Goal: Information Seeking & Learning: Learn about a topic

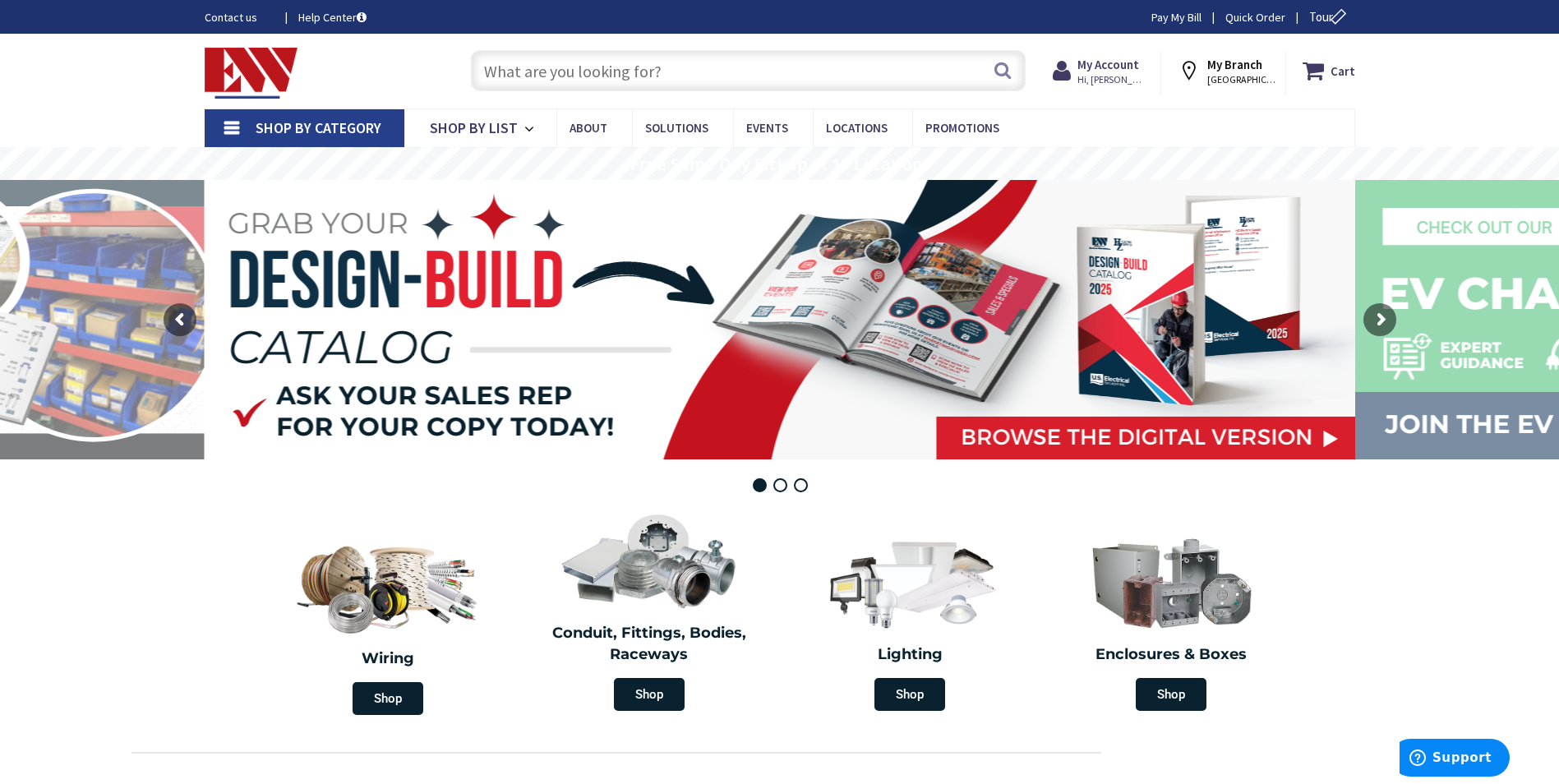
click at [312, 126] on span "Shop By Category" at bounding box center [318, 128] width 126 height 19
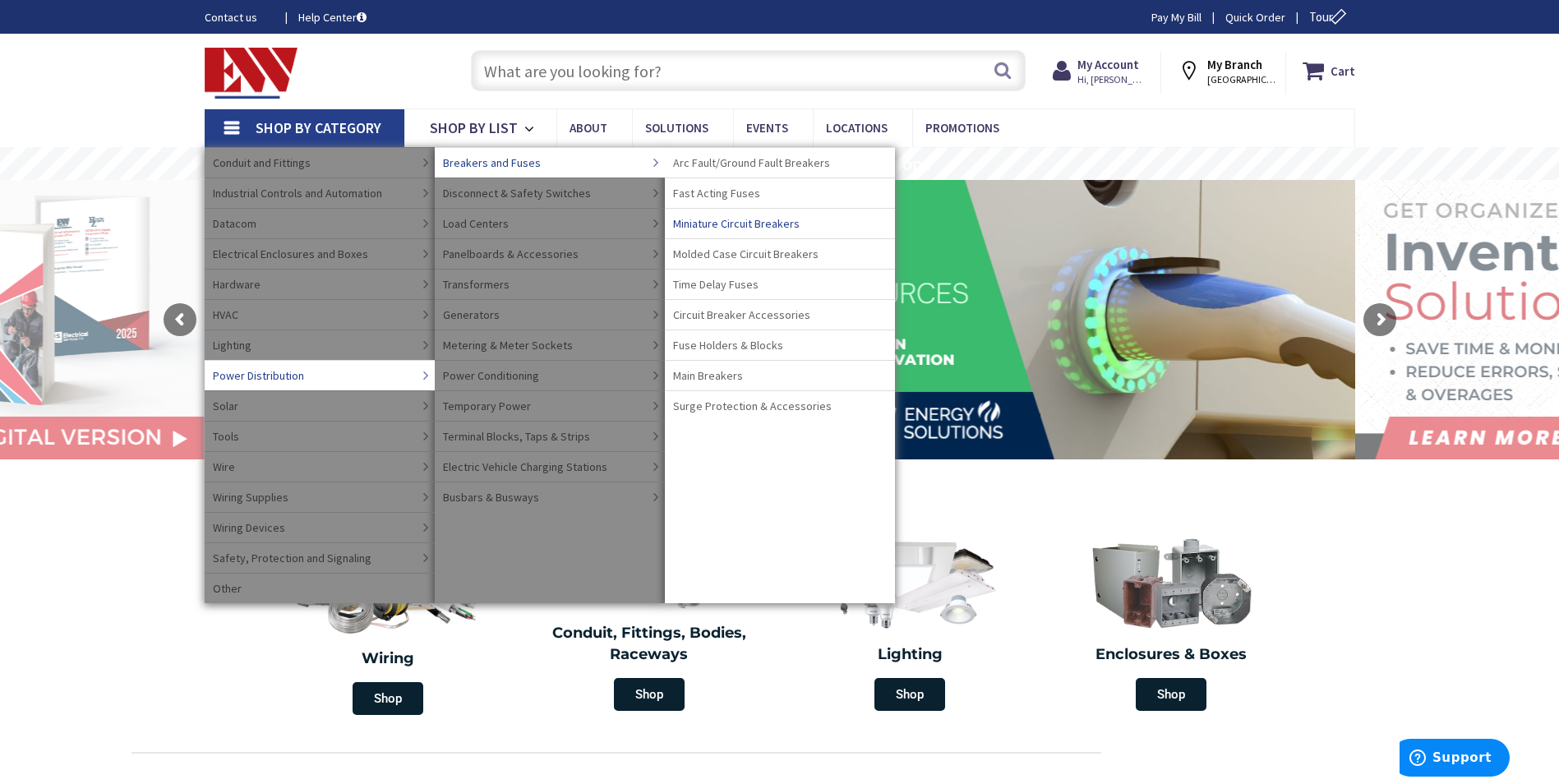
click at [743, 219] on span "Miniature Circuit Breakers" at bounding box center [736, 223] width 127 height 16
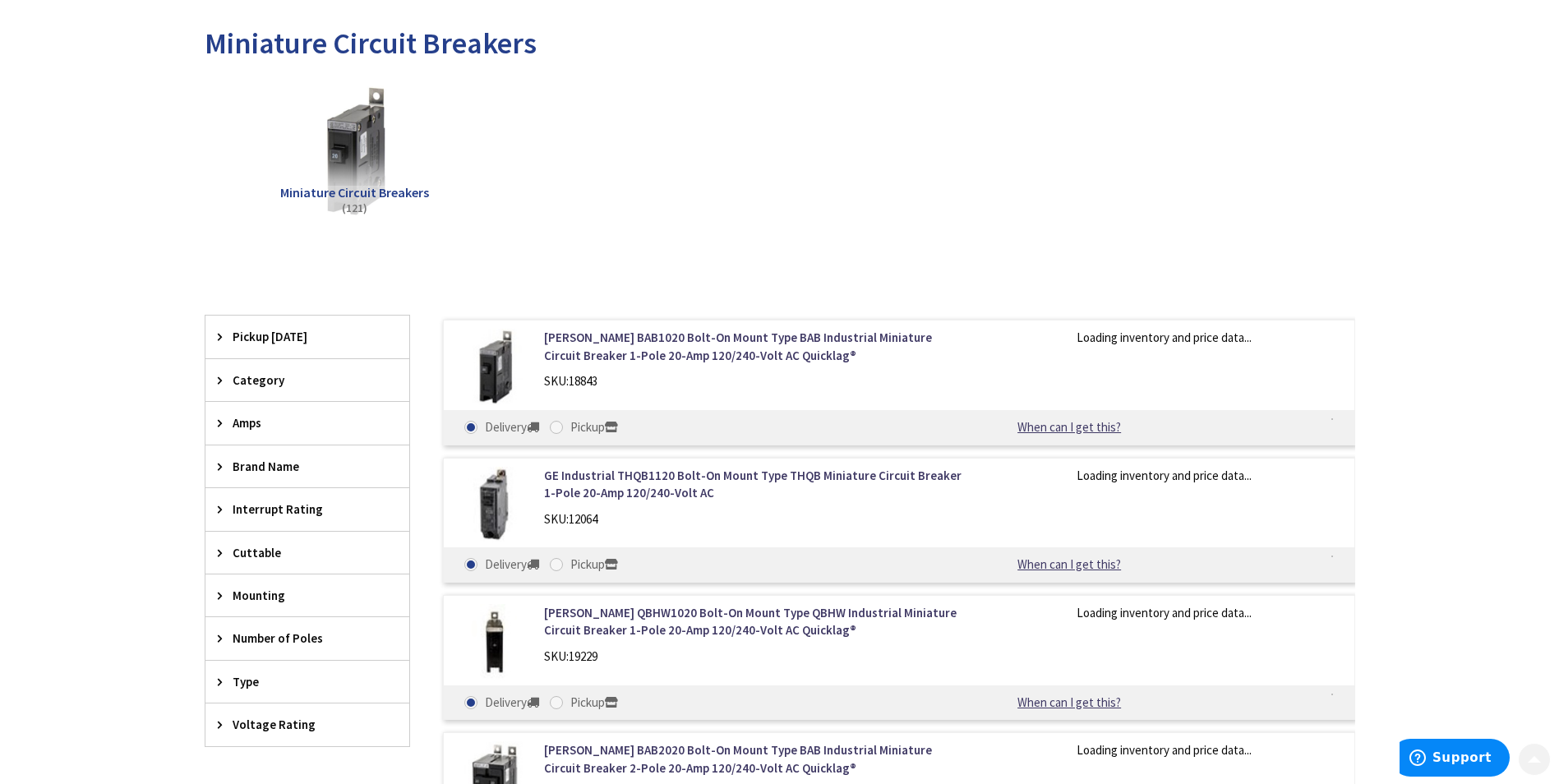
scroll to position [247, 0]
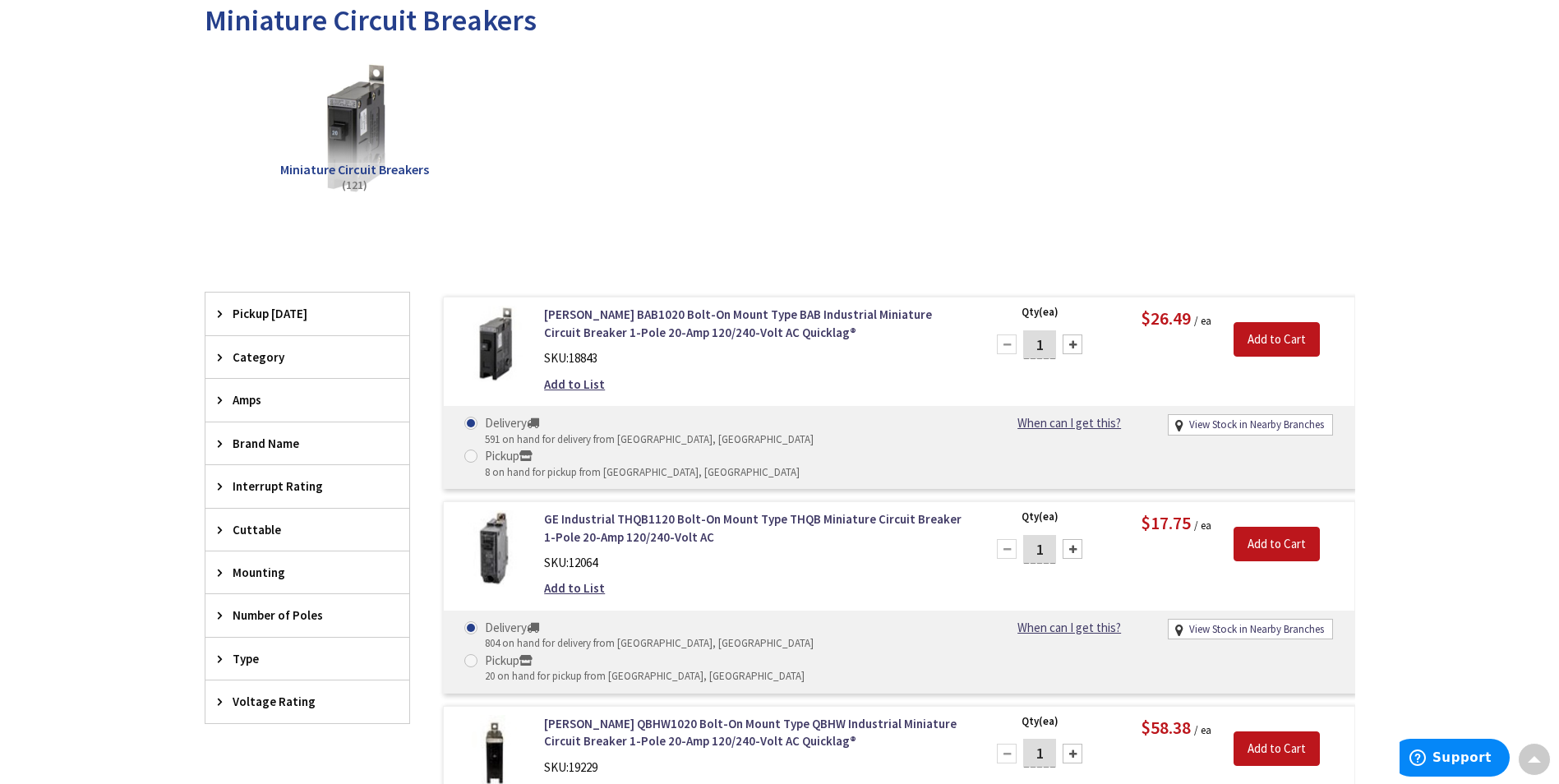
click at [254, 437] on span "Brand Name" at bounding box center [299, 443] width 134 height 17
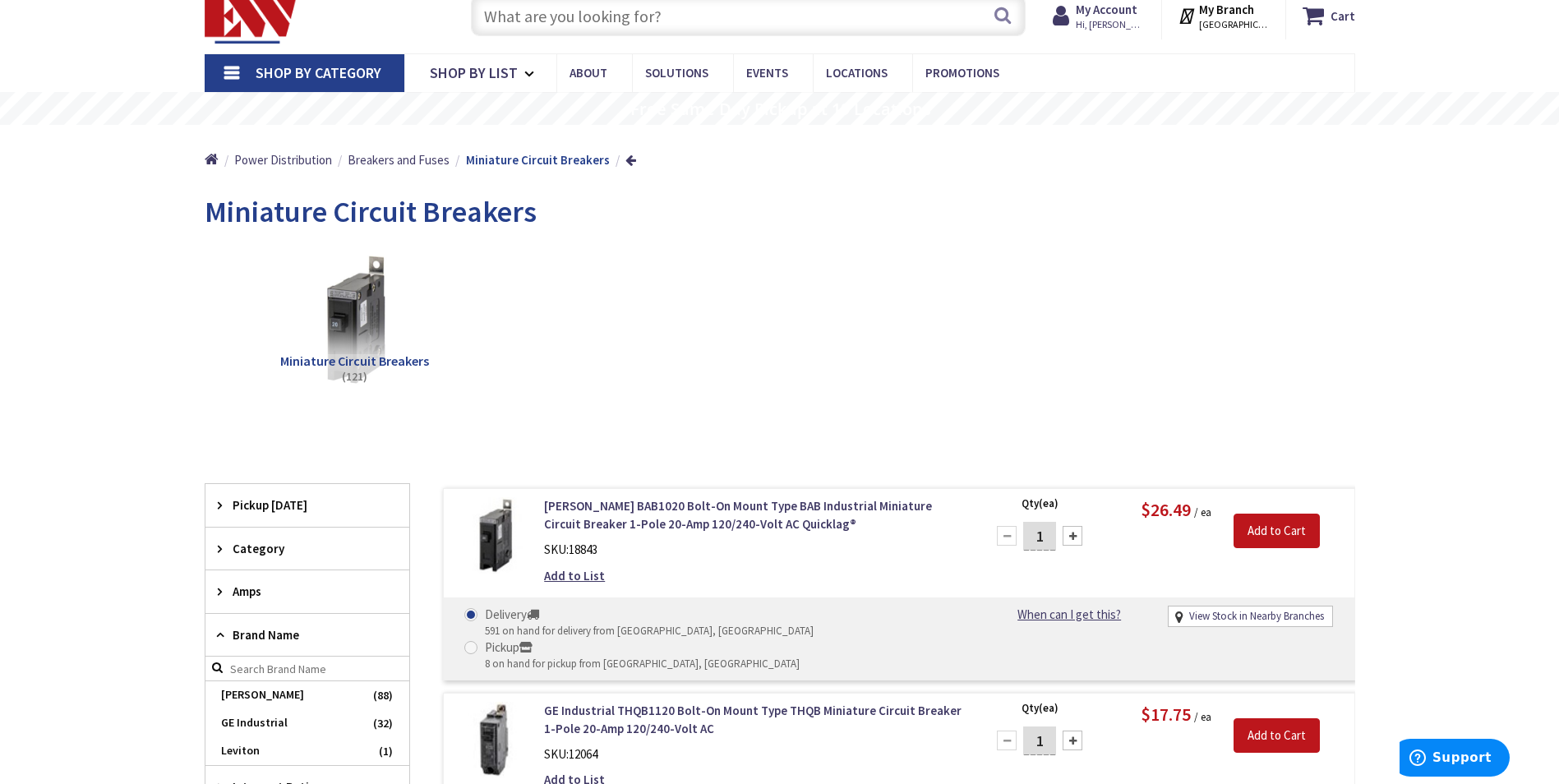
scroll to position [82, 0]
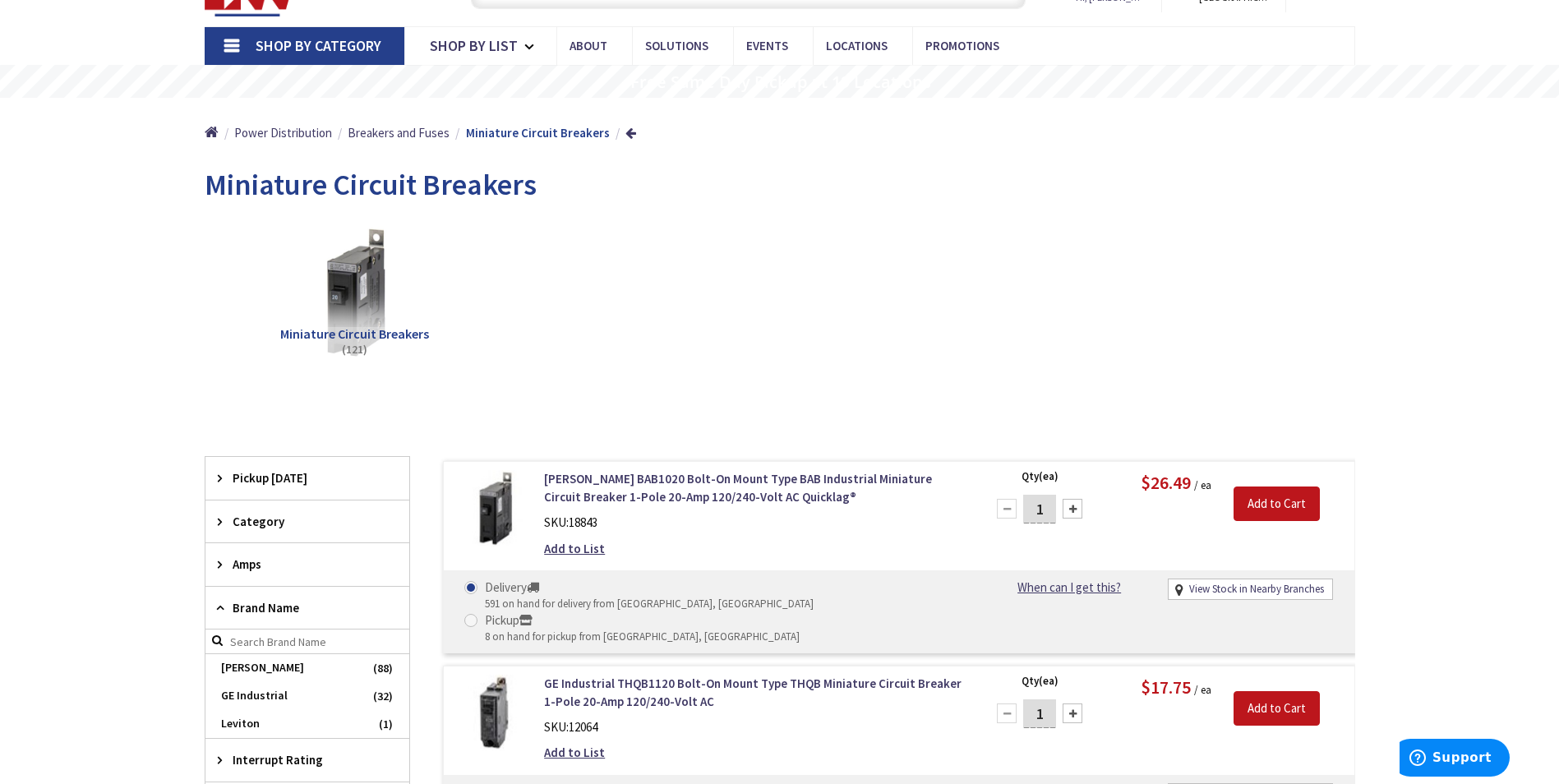
click at [336, 44] on span "Shop By Category" at bounding box center [318, 46] width 126 height 19
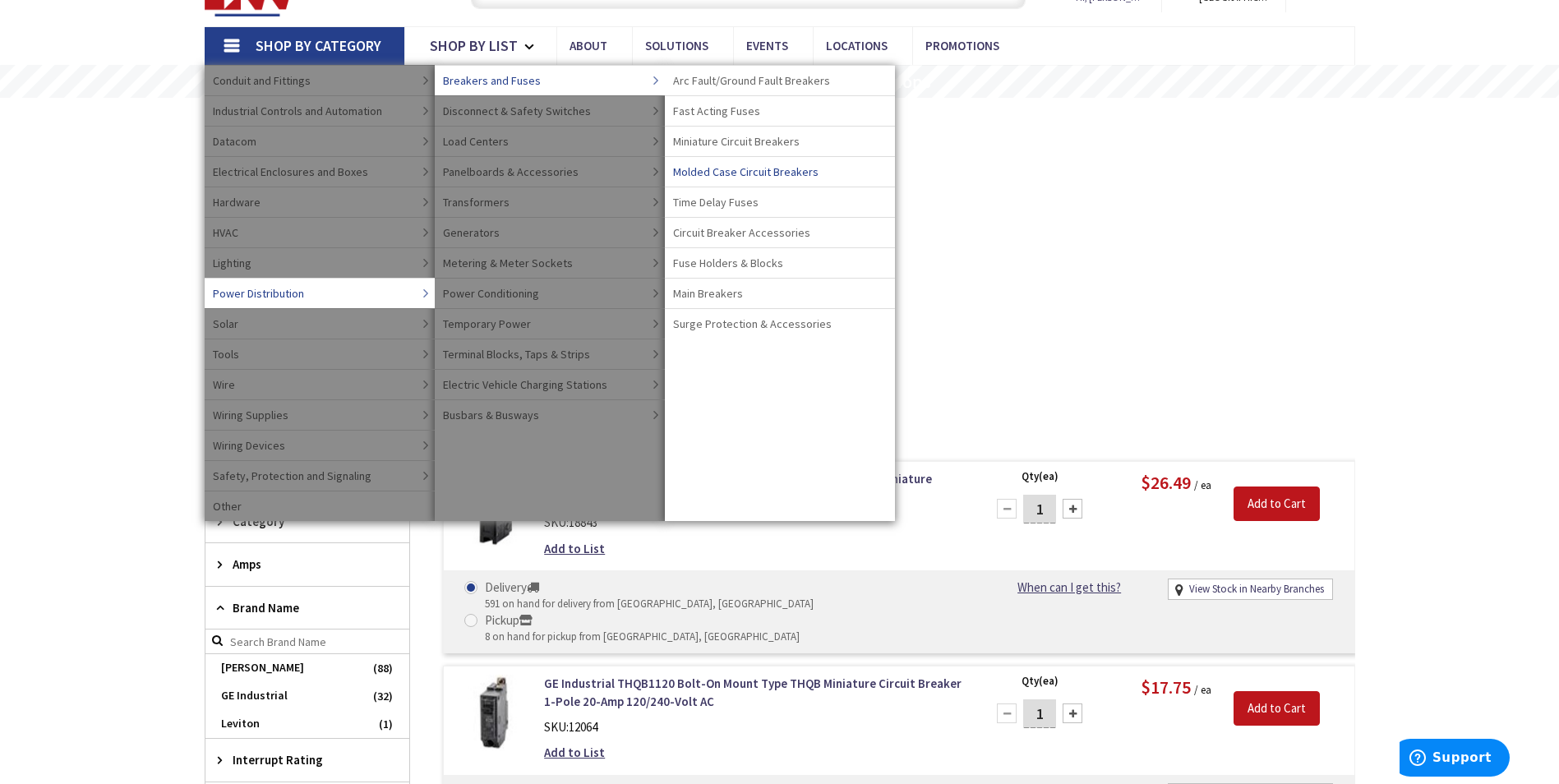
click at [756, 173] on span "Molded Case Circuit Breakers" at bounding box center [745, 172] width 146 height 16
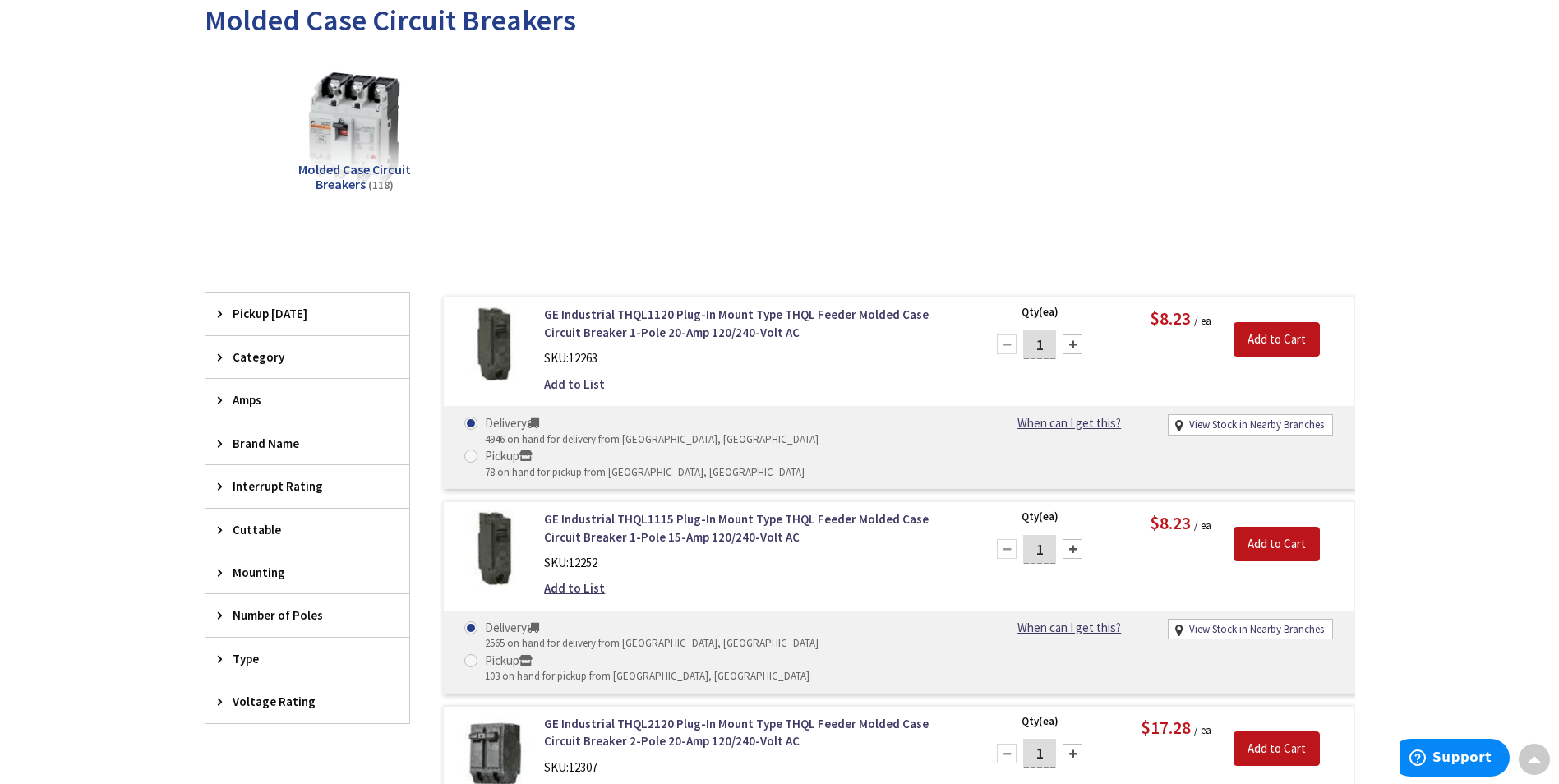
click at [274, 442] on span "Brand Name" at bounding box center [299, 443] width 134 height 17
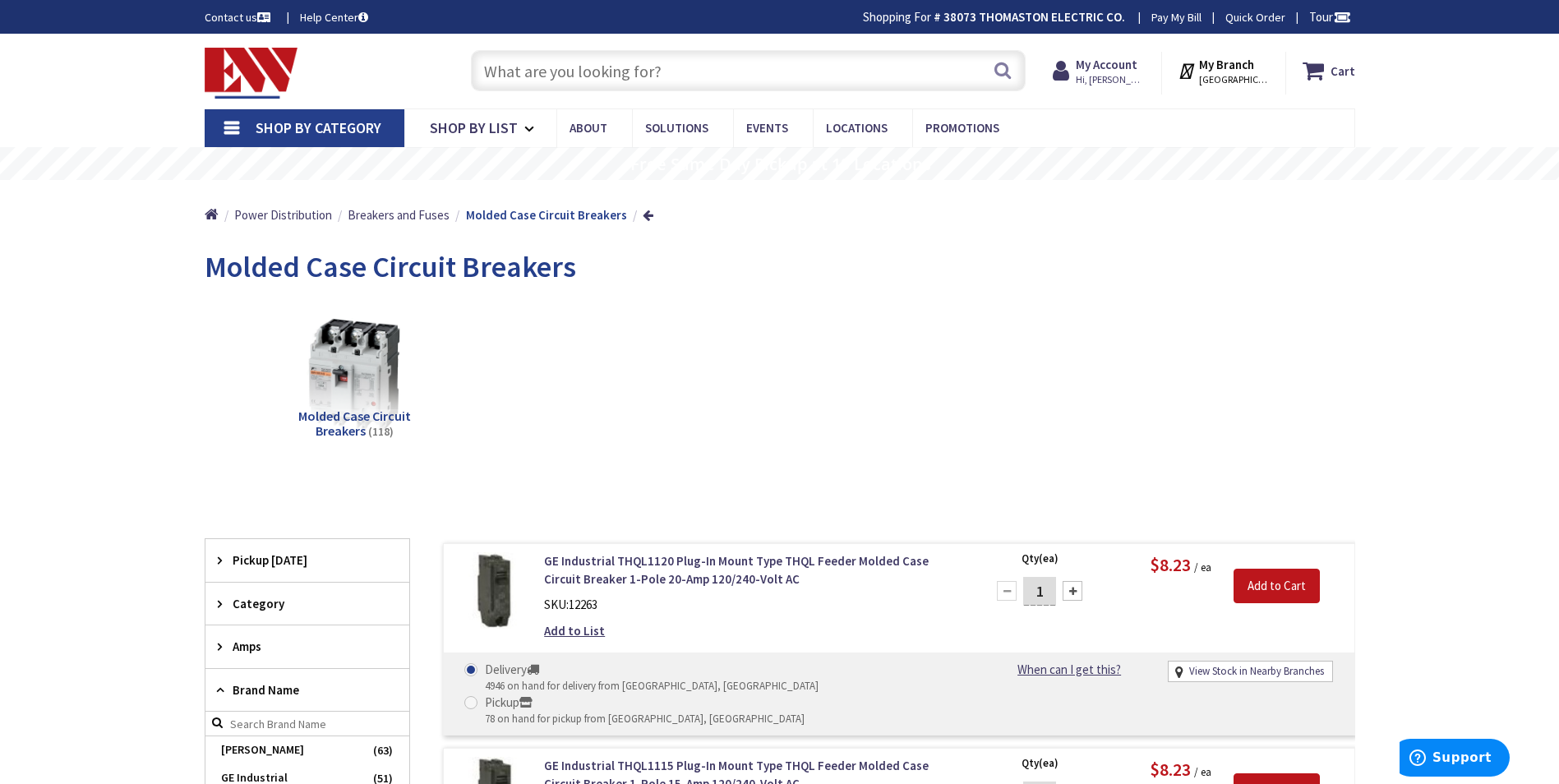
click at [300, 127] on span "Shop By Category" at bounding box center [318, 128] width 126 height 19
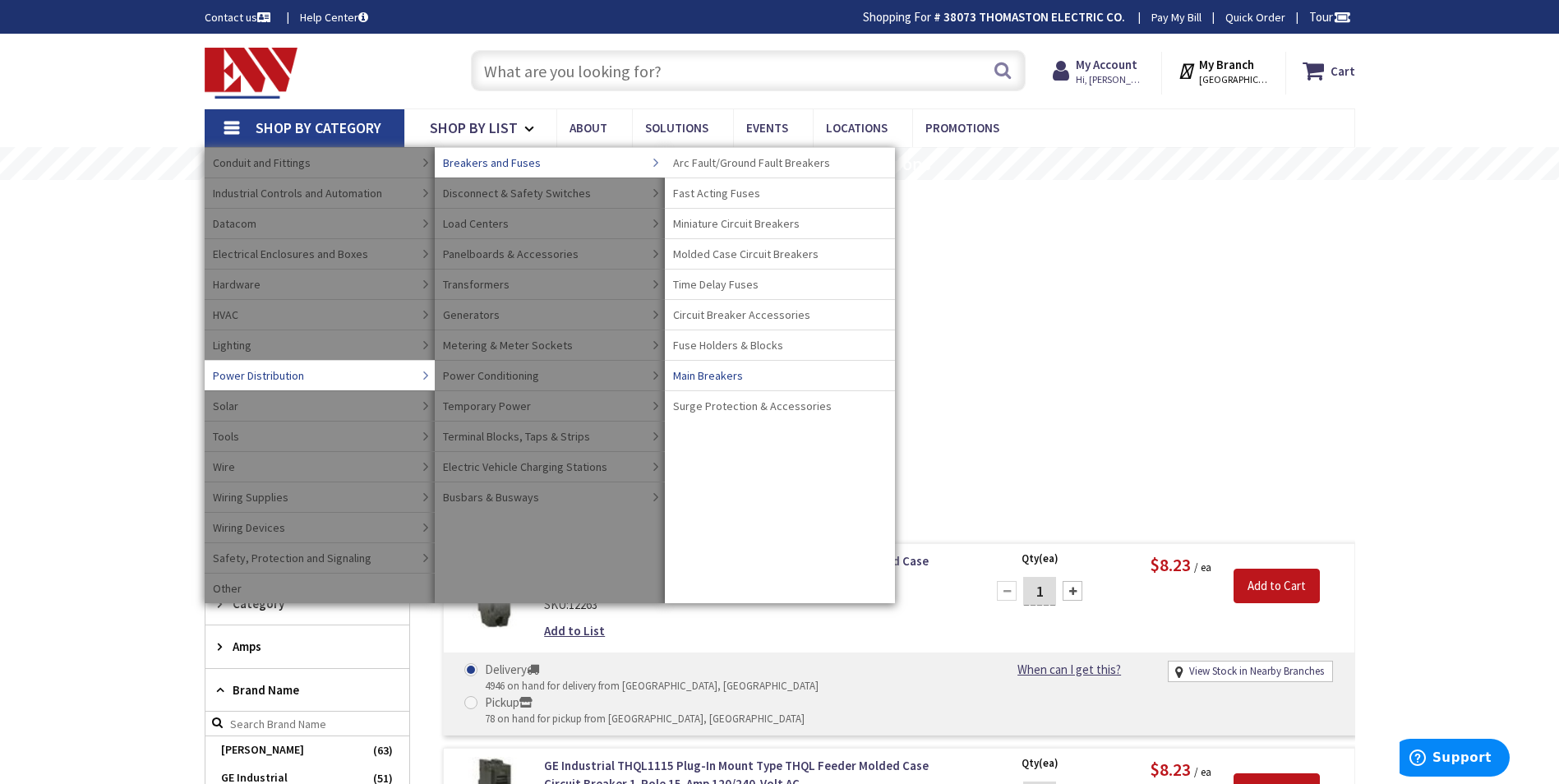
click at [716, 377] on span "Main Breakers" at bounding box center [707, 375] width 70 height 16
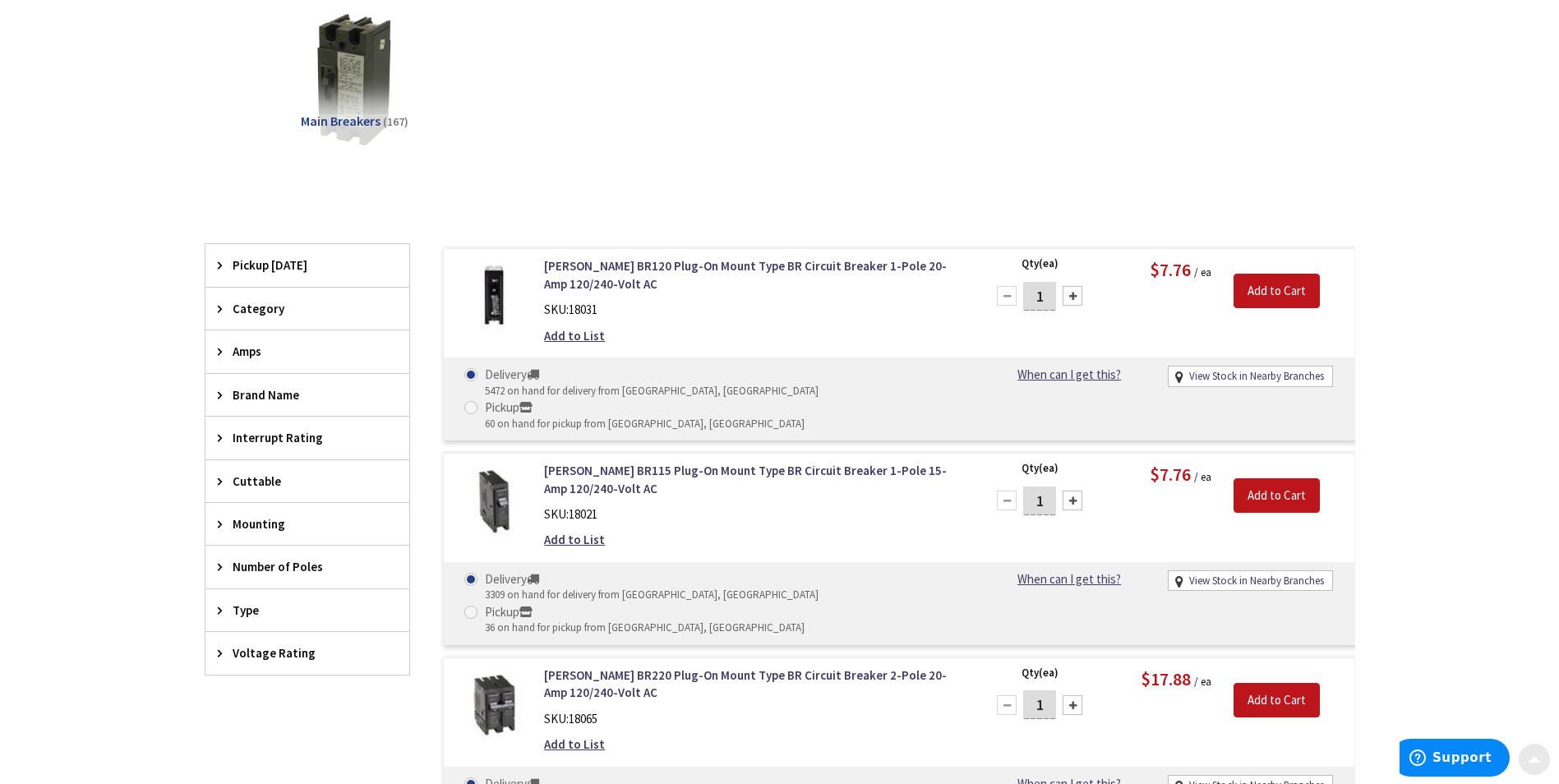
scroll to position [329, 0]
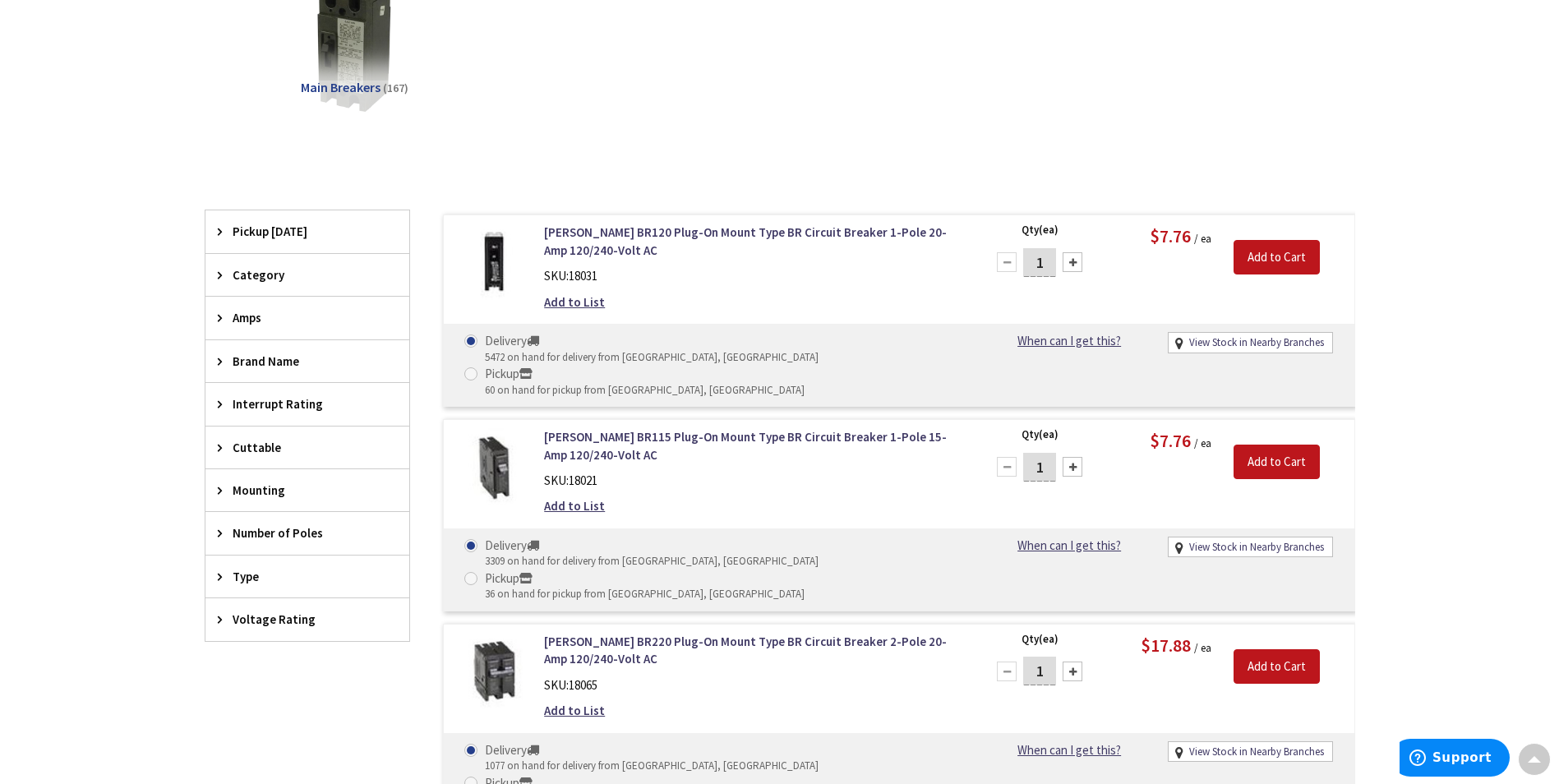
click at [297, 365] on span "Brand Name" at bounding box center [299, 361] width 134 height 17
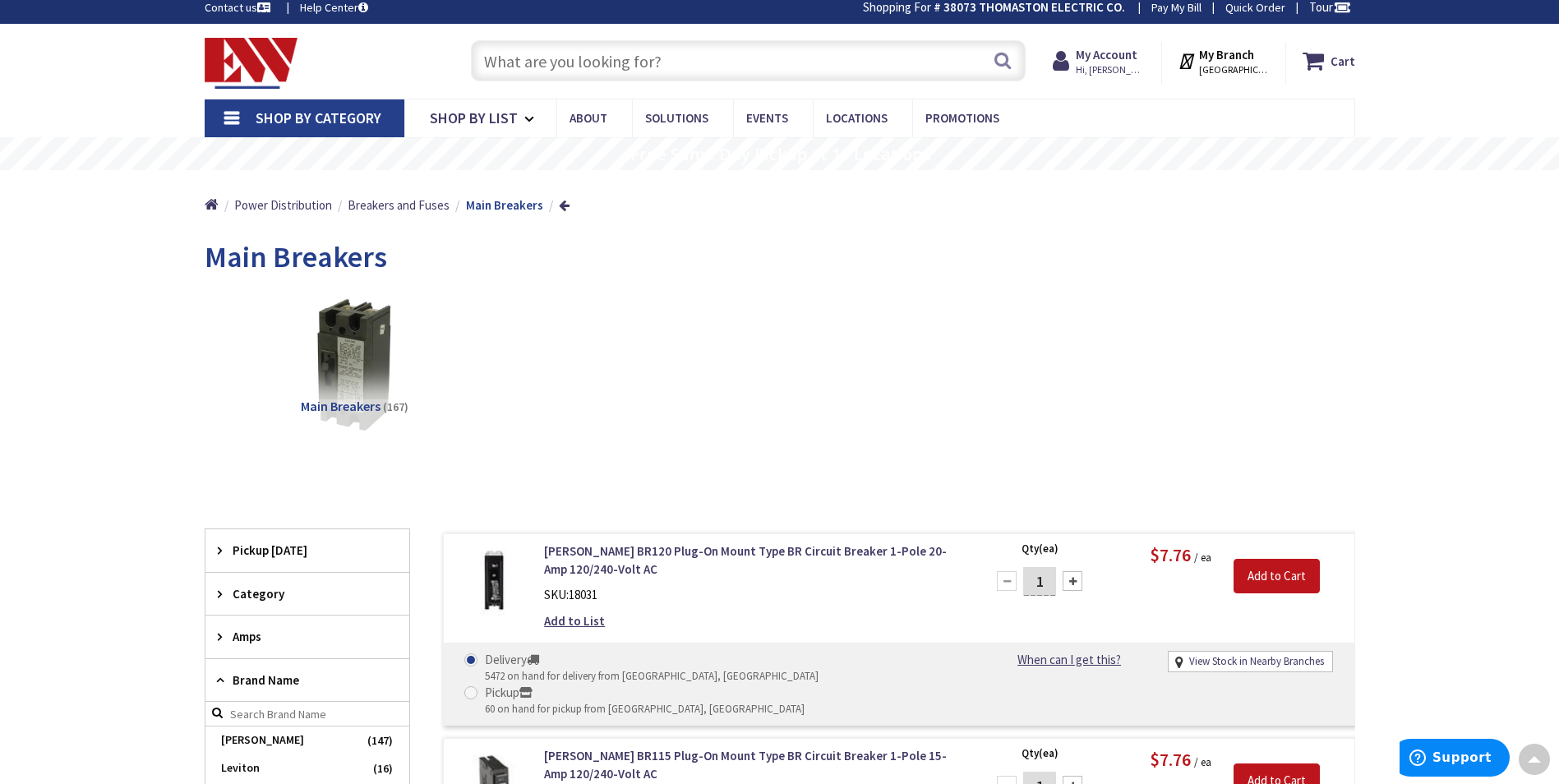
scroll to position [0, 0]
